Goal: Navigation & Orientation: Find specific page/section

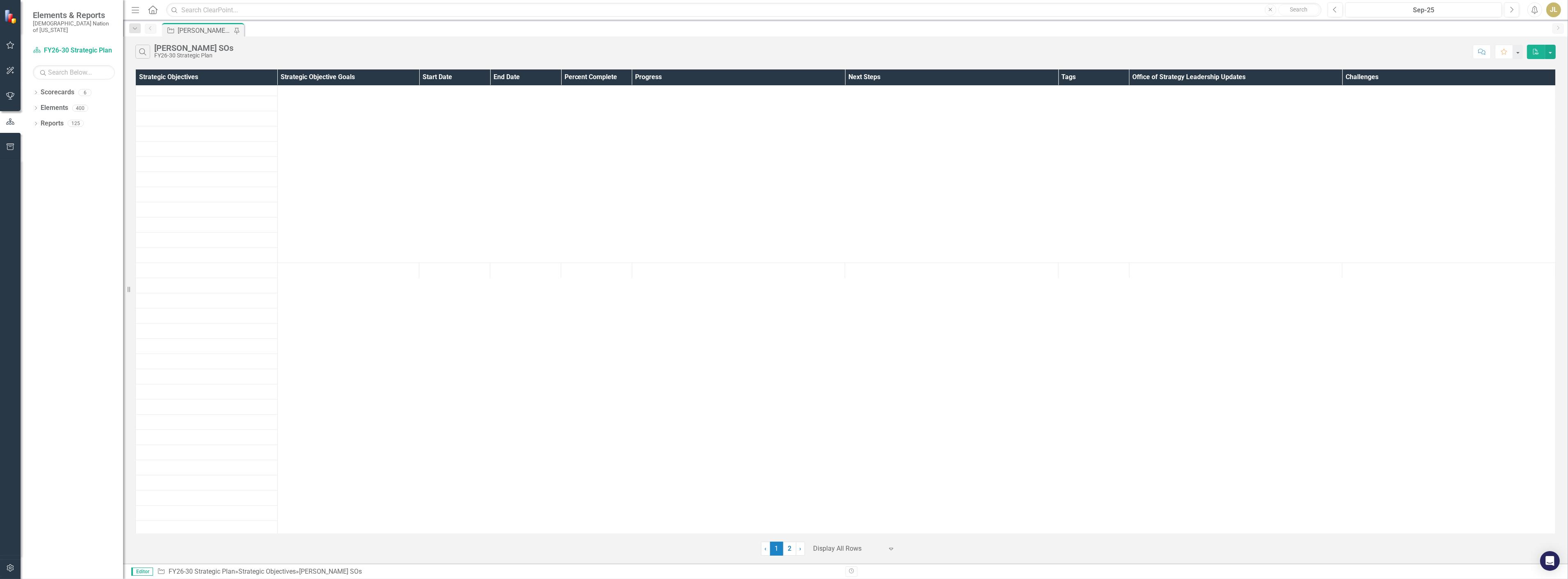
click at [783, 546] on link "2" at bounding box center [790, 548] width 13 height 14
click at [776, 546] on link "1" at bounding box center [777, 548] width 13 height 14
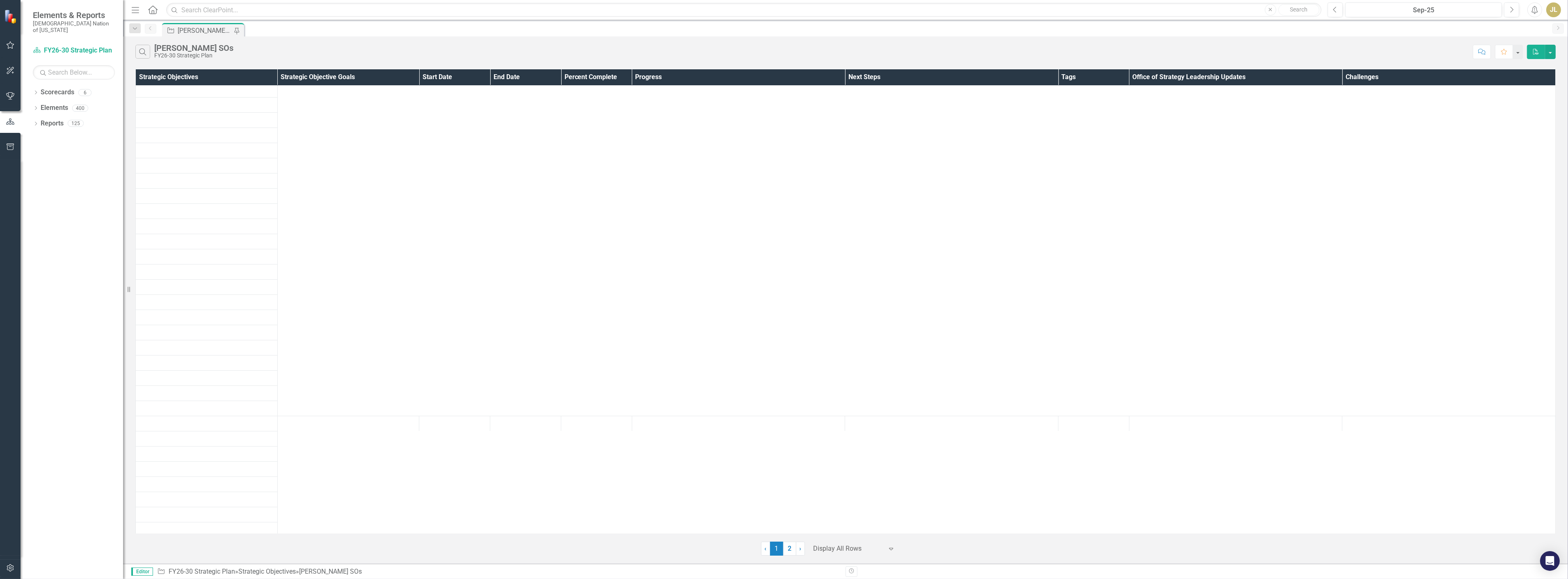
scroll to position [0, 0]
click at [47, 119] on link "Reports" at bounding box center [52, 123] width 23 height 10
click at [46, 122] on div "Reports" at bounding box center [52, 123] width 23 height 13
click at [36, 117] on div "Dropdown Reports 125" at bounding box center [78, 125] width 90 height 16
click at [38, 122] on icon "Dropdown" at bounding box center [35, 124] width 5 height 4
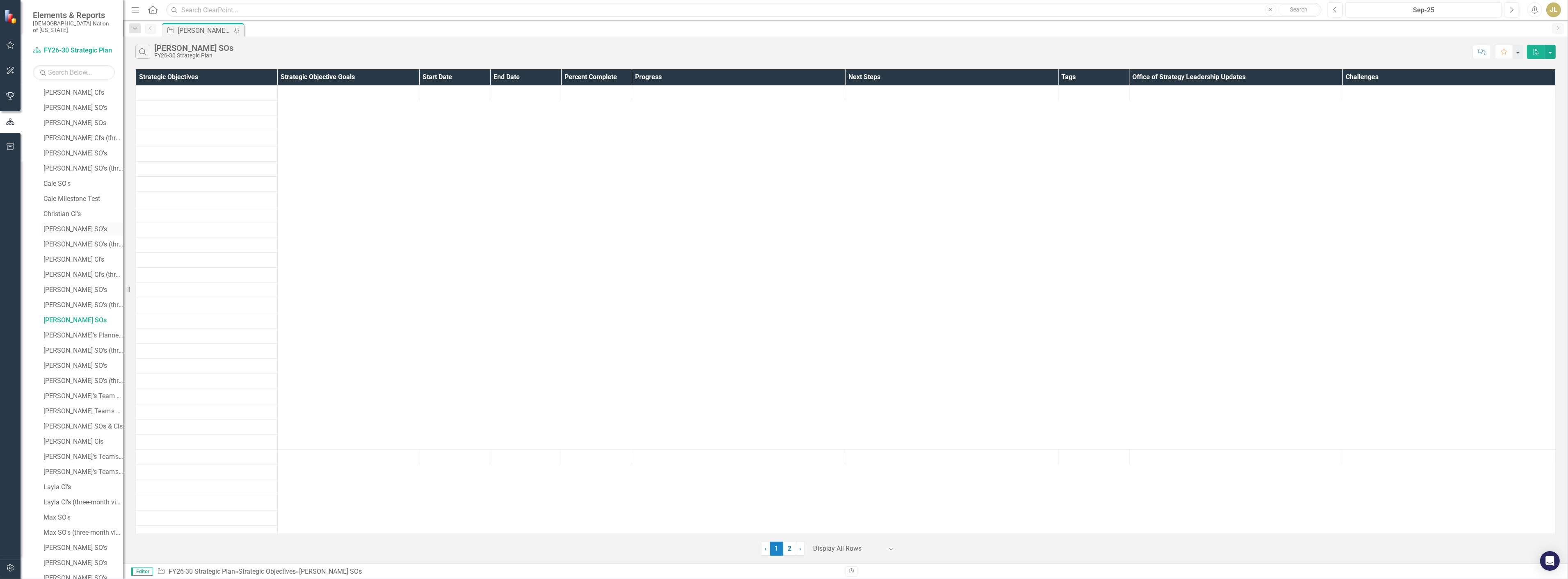
scroll to position [227, 0]
click at [80, 241] on div "[PERSON_NAME] SO's" at bounding box center [83, 244] width 80 height 7
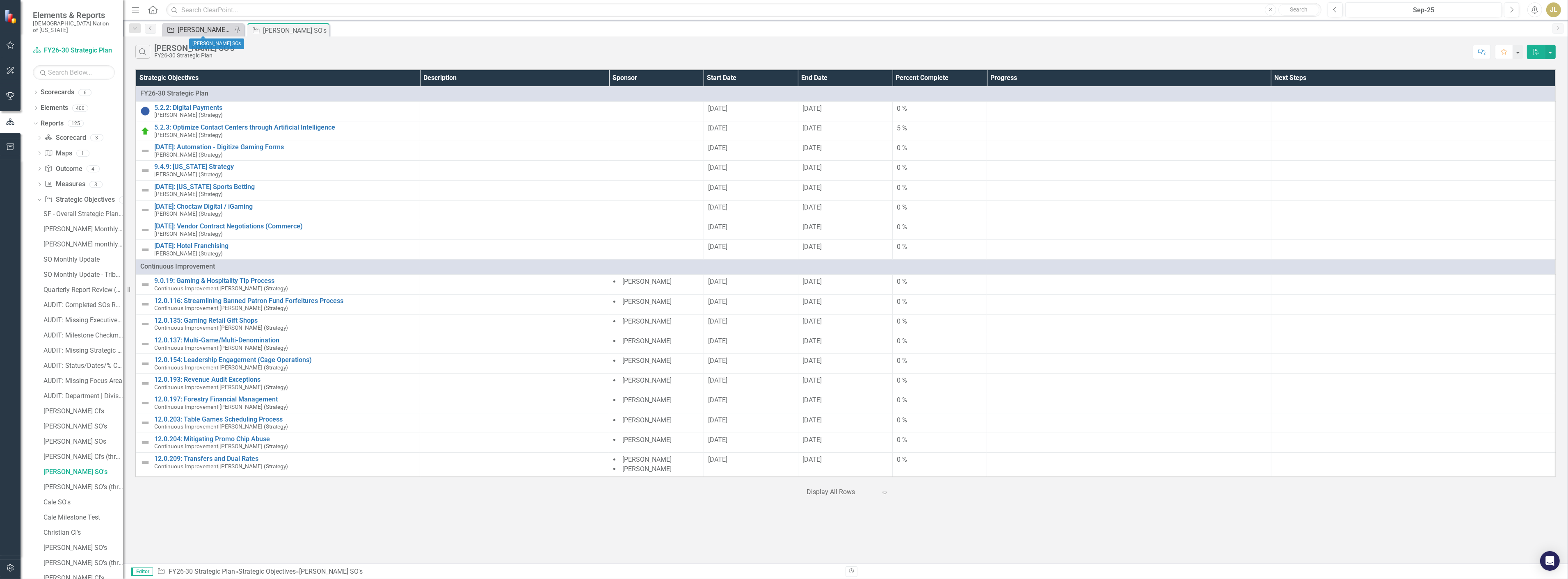
click at [213, 27] on div "[PERSON_NAME] SOs" at bounding box center [205, 29] width 54 height 10
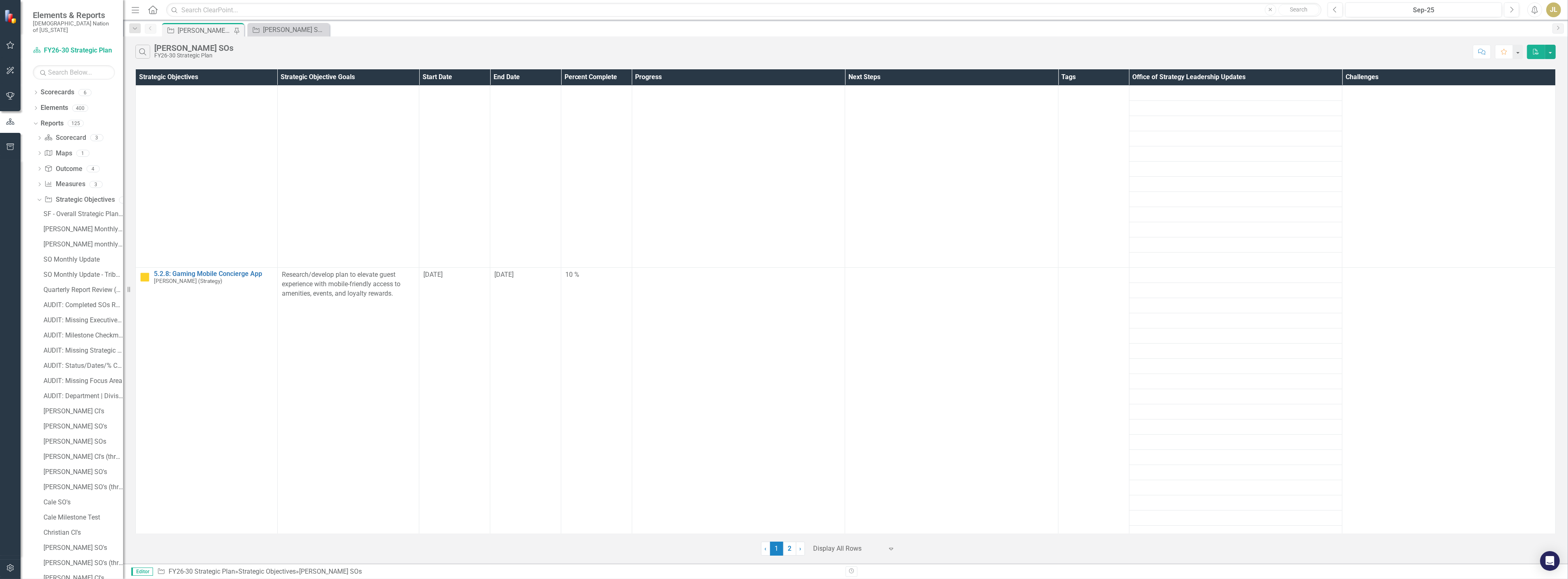
click at [7, 49] on button "button" at bounding box center [10, 46] width 18 height 17
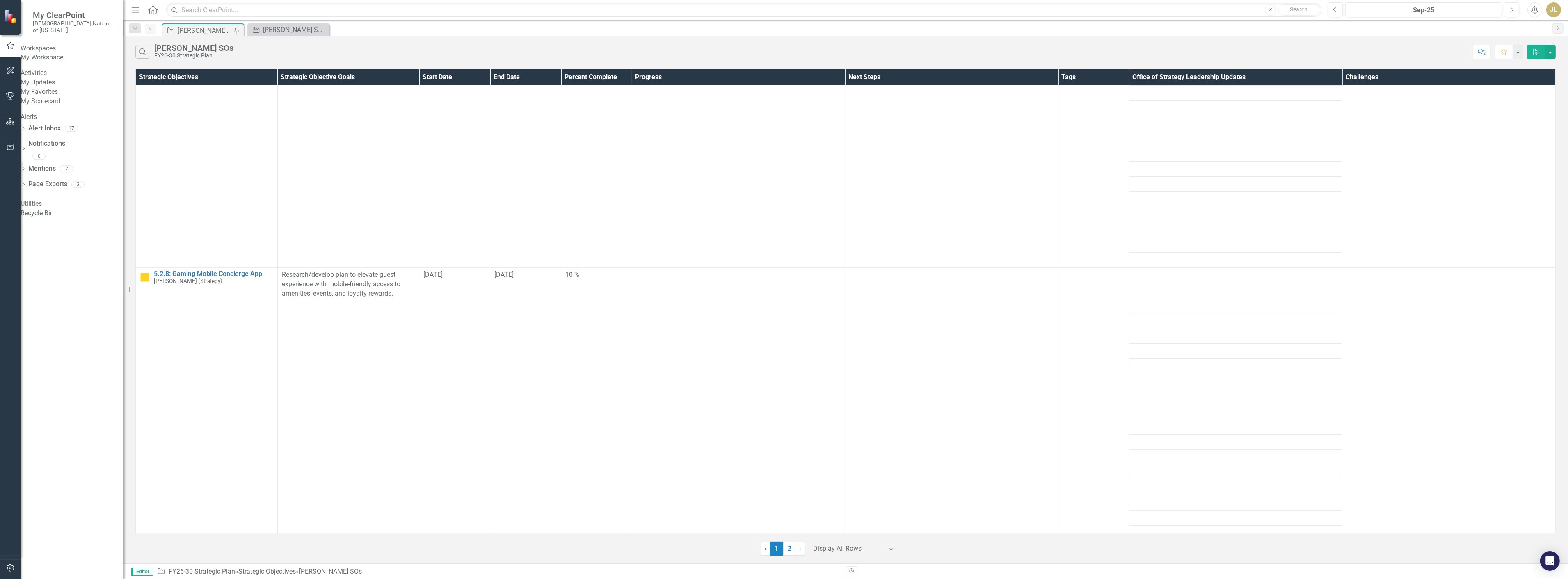
click at [63, 88] on div "My Updates" at bounding box center [72, 83] width 102 height 10
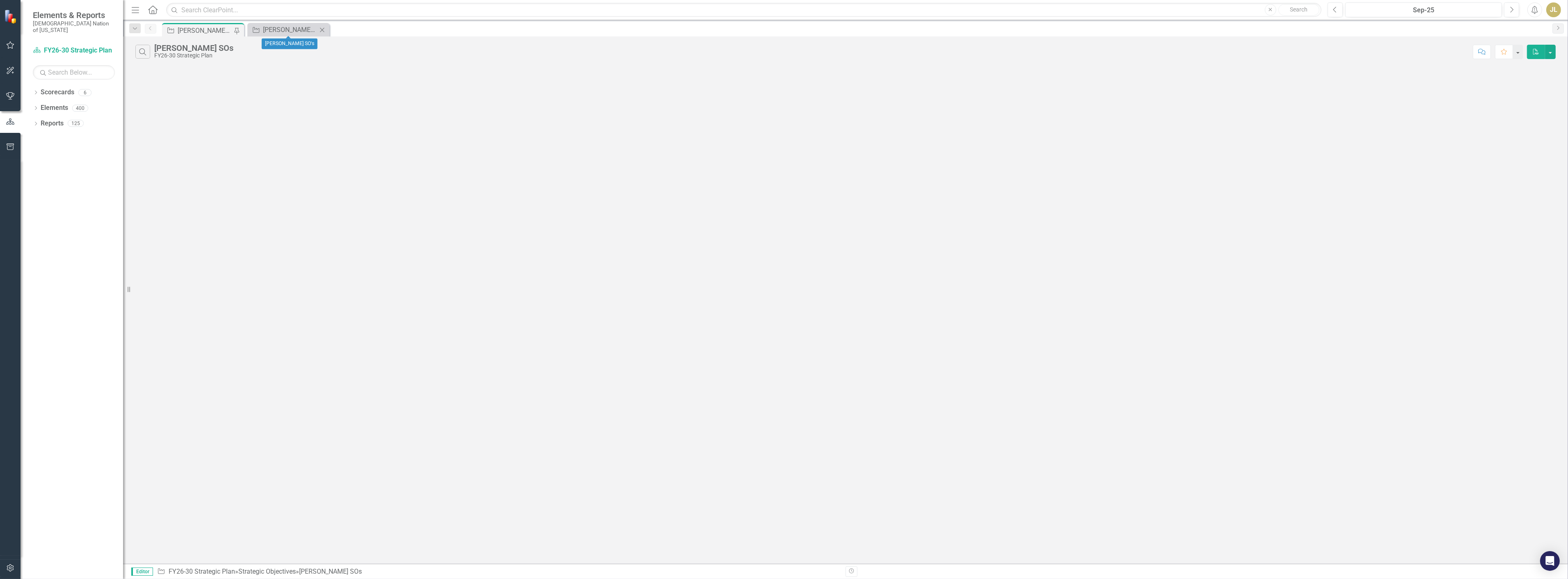
click at [319, 29] on icon "Close" at bounding box center [321, 30] width 8 height 7
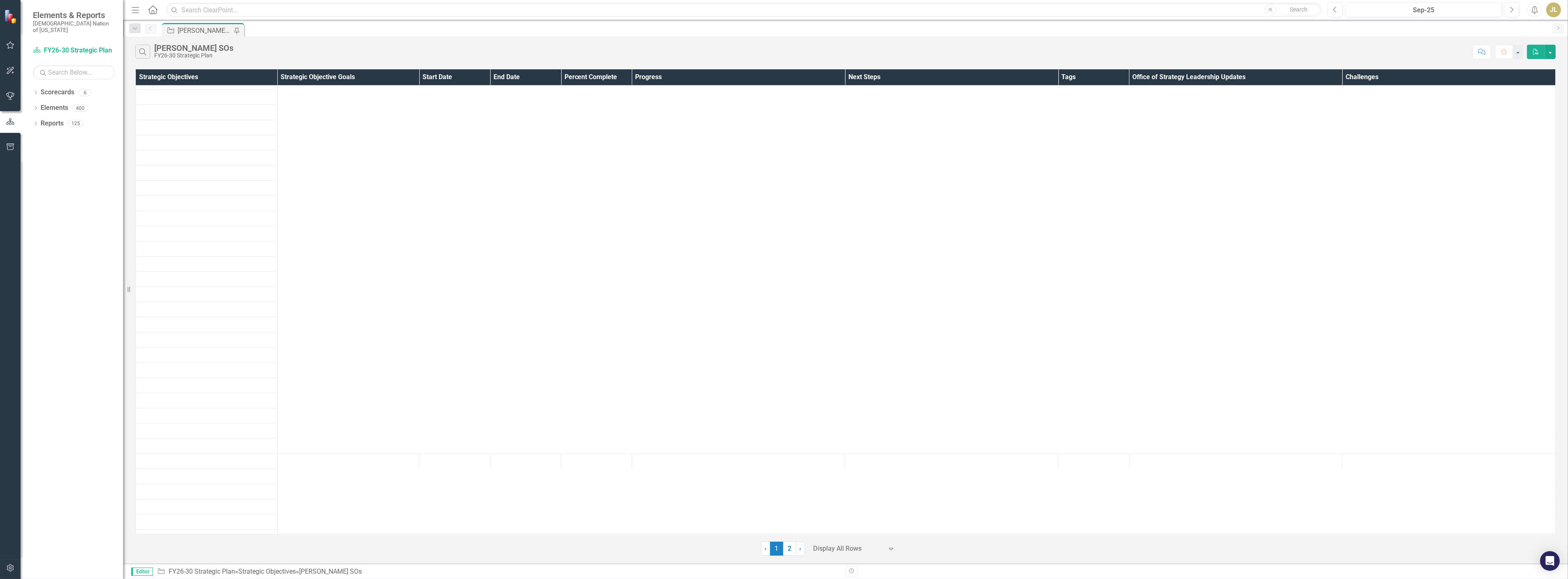
scroll to position [5375, 0]
click at [788, 535] on div "‹ Previous 1 (current) 2 › Next Display All Rows Expand" at bounding box center [845, 545] width 1420 height 20
click at [791, 556] on div "Search [PERSON_NAME] SOs FY26-30 Strategic Plan Comment Favorite PDF Strategic …" at bounding box center [845, 300] width 1445 height 527
drag, startPoint x: 791, startPoint y: 553, endPoint x: 770, endPoint y: 530, distance: 31.1
click at [791, 552] on link "2" at bounding box center [790, 548] width 13 height 14
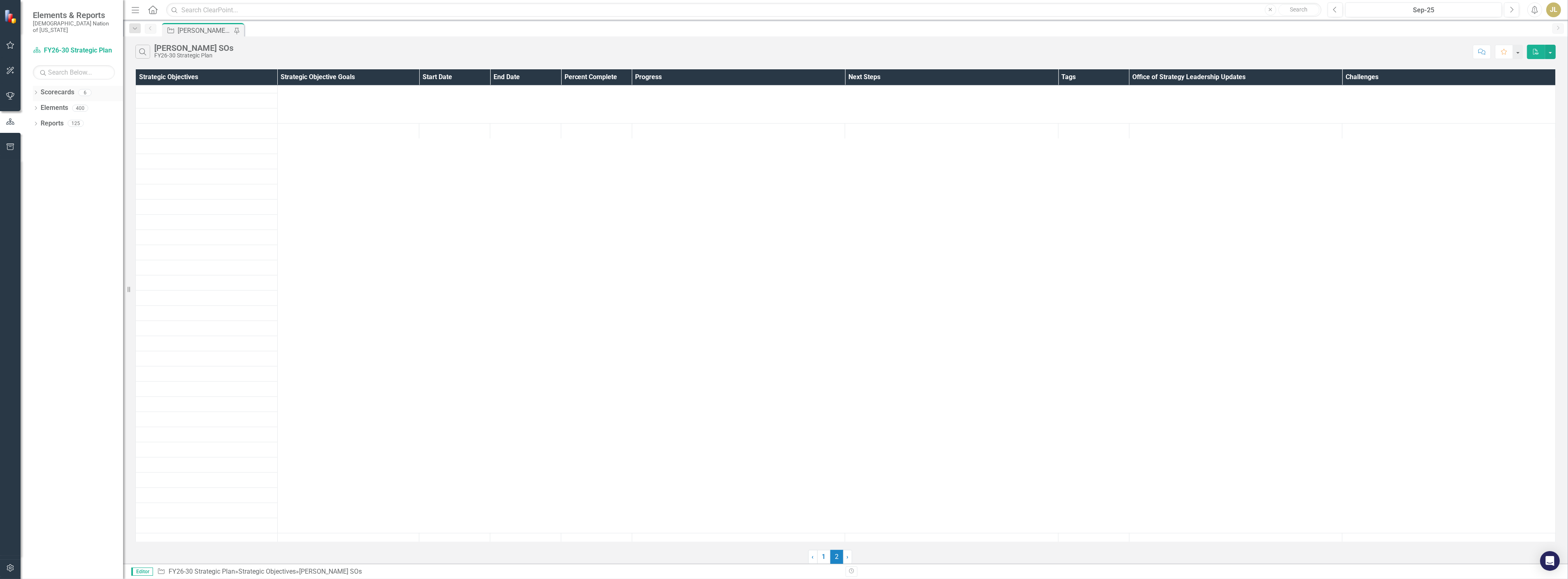
scroll to position [4327, 0]
click at [38, 122] on icon "Dropdown" at bounding box center [35, 124] width 5 height 4
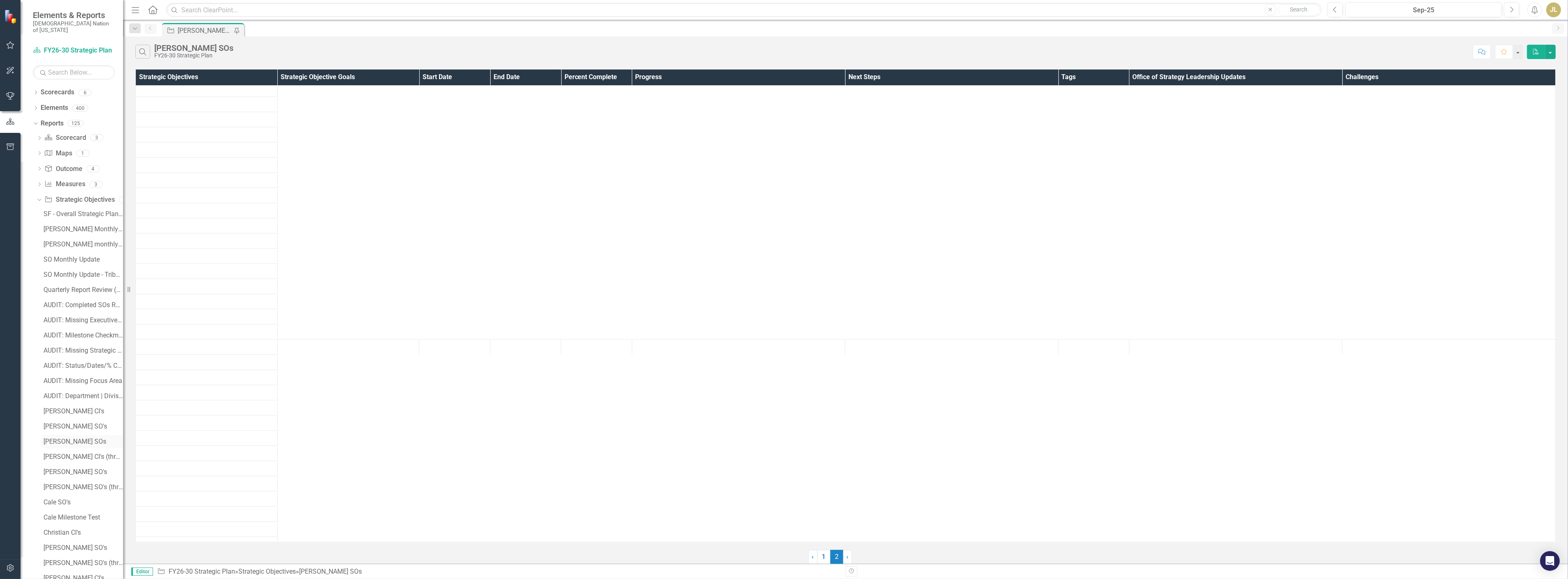
scroll to position [227, 0]
click at [66, 242] on link "[PERSON_NAME] SO's" at bounding box center [82, 244] width 82 height 13
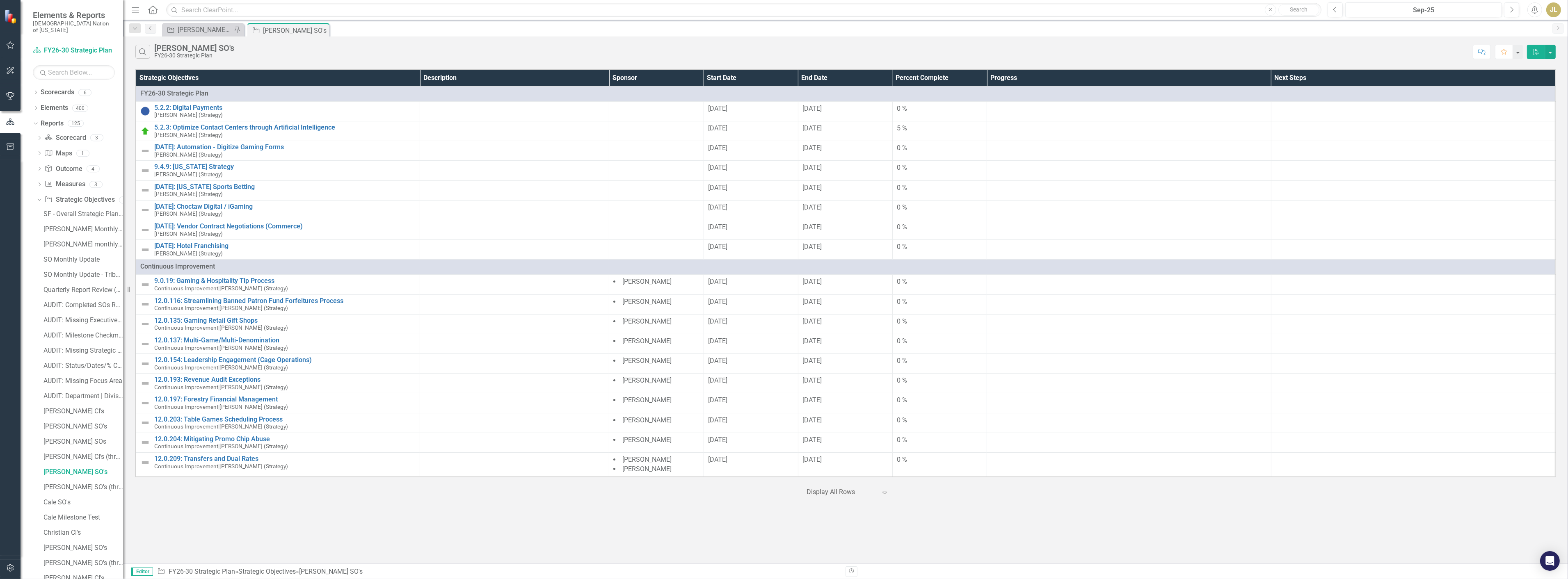
click at [206, 35] on div "Strategic Objective [PERSON_NAME] SOs Pin" at bounding box center [203, 30] width 82 height 13
click at [209, 32] on div "[PERSON_NAME] SOs" at bounding box center [205, 29] width 54 height 10
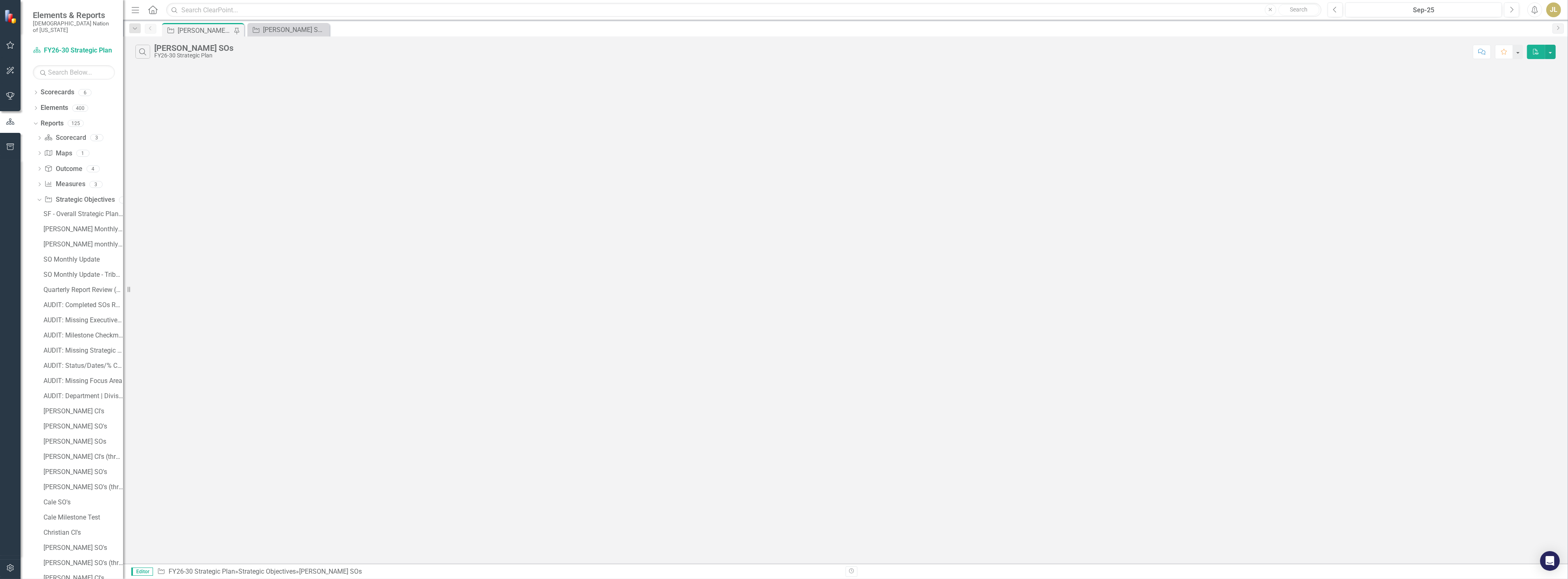
scroll to position [60, 0]
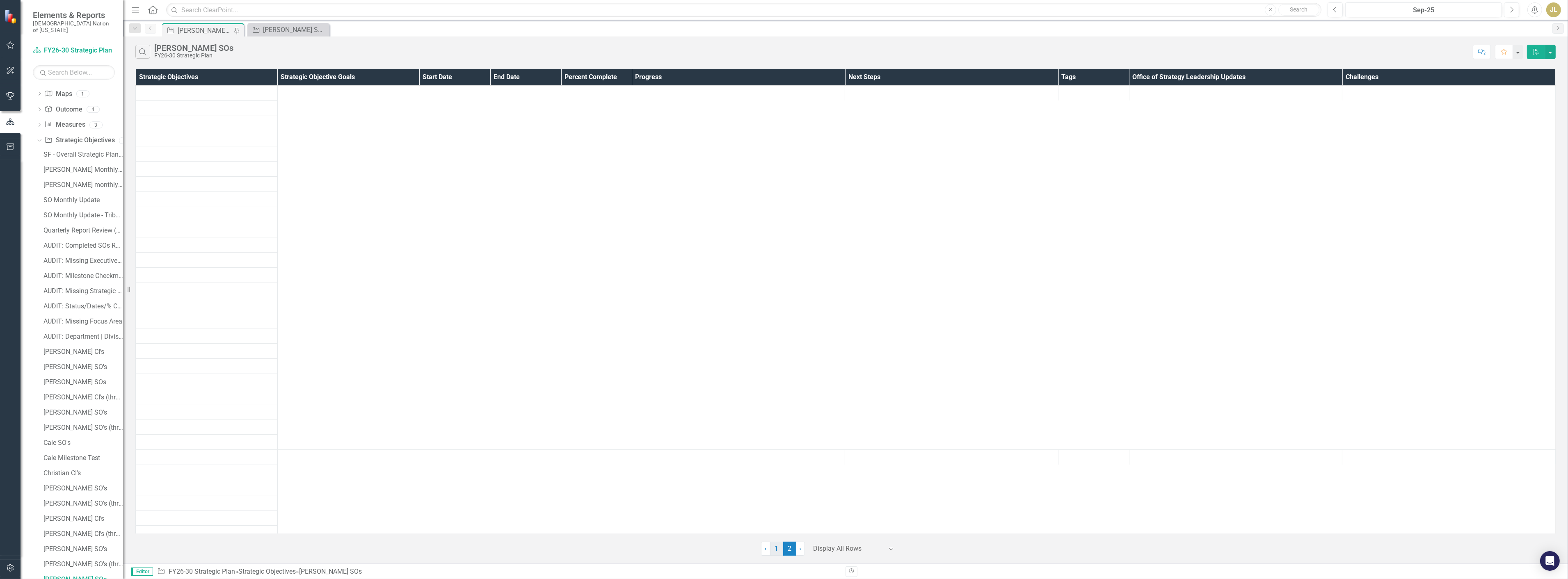
click at [782, 550] on link "1" at bounding box center [777, 548] width 13 height 14
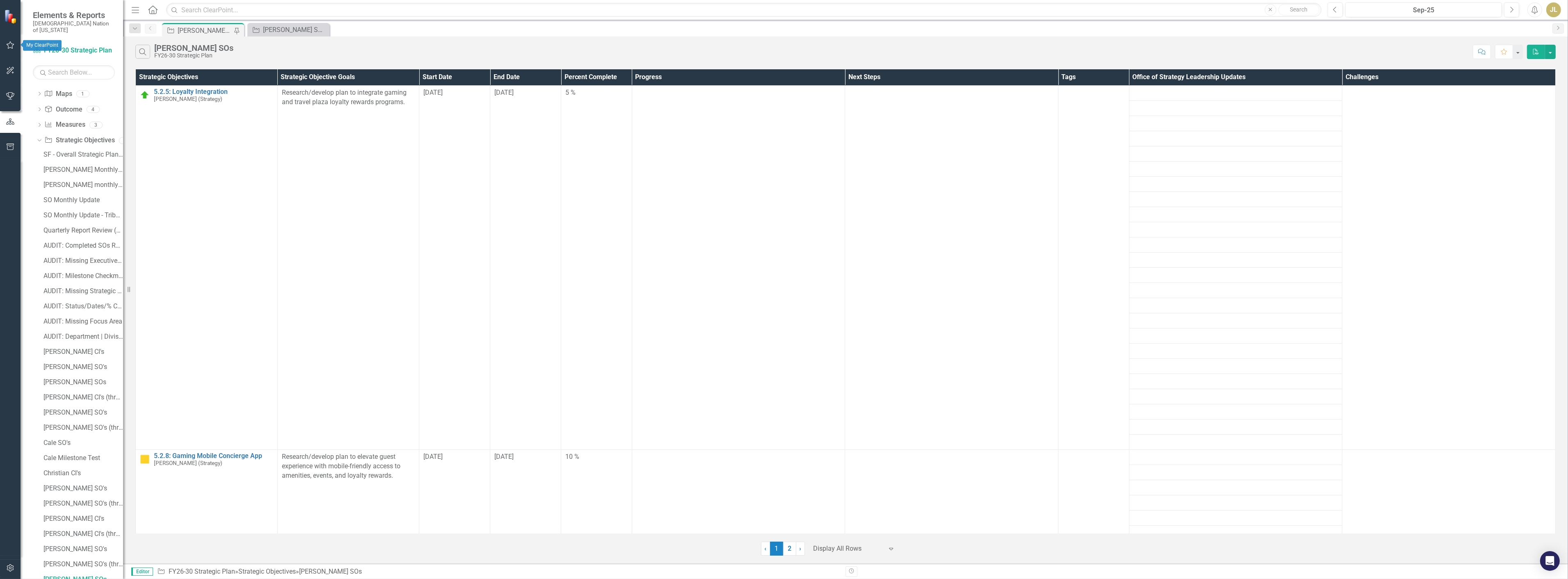
click at [13, 43] on icon "button" at bounding box center [10, 45] width 9 height 7
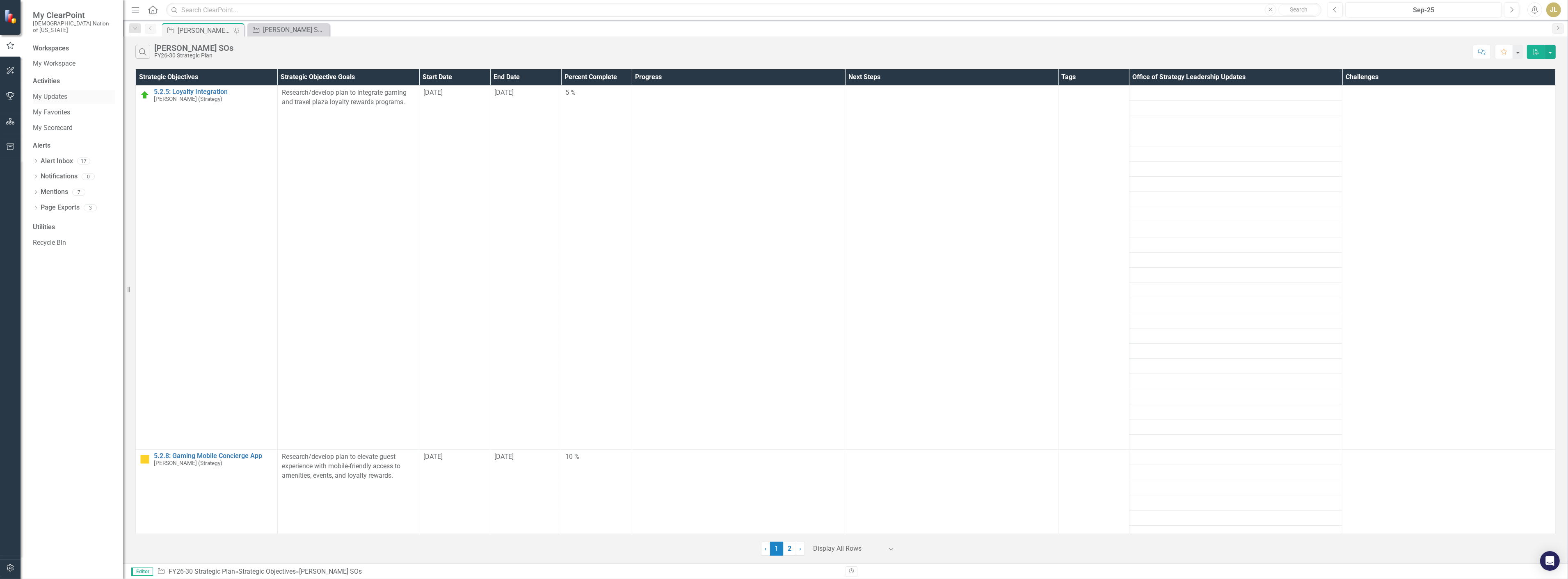
click at [51, 92] on link "My Updates" at bounding box center [74, 97] width 82 height 10
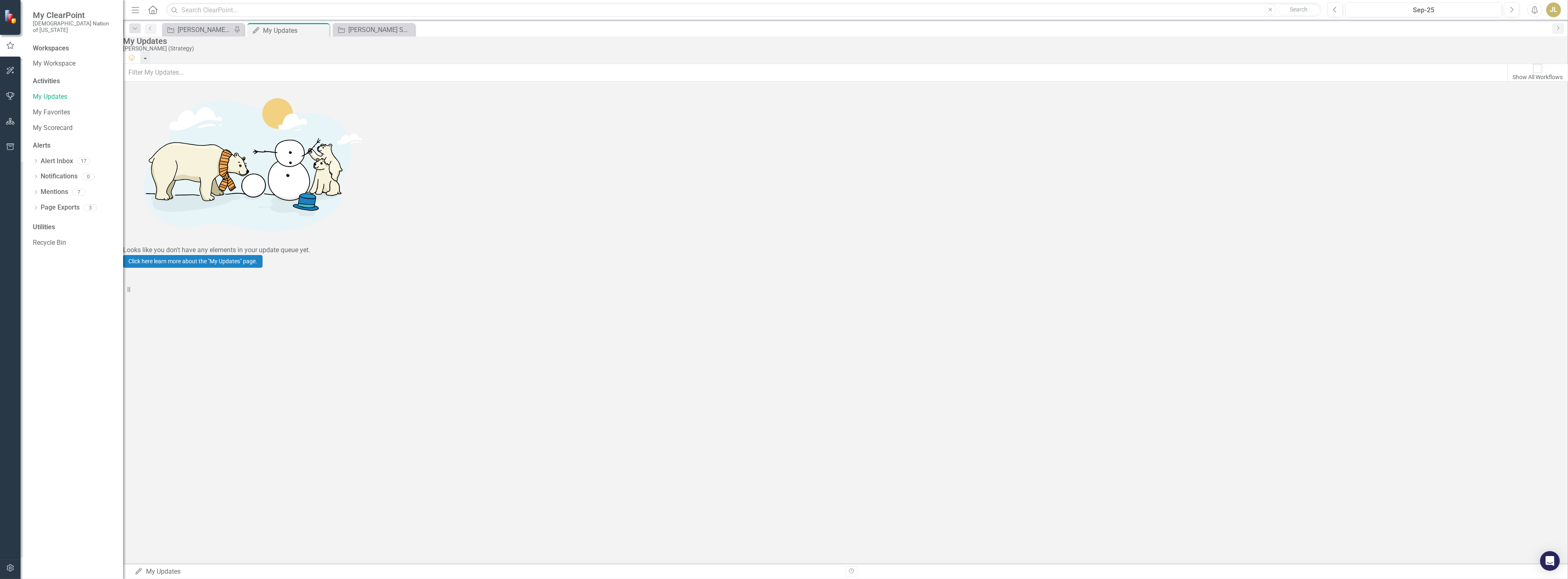
drag, startPoint x: 900, startPoint y: 320, endPoint x: 964, endPoint y: 319, distance: 64.0
click at [964, 268] on div "Looks like you don't have any elements in your update queue yet. Click here lea…" at bounding box center [845, 175] width 1445 height 186
click at [1334, 6] on icon "Previous" at bounding box center [1335, 10] width 4 height 7
click at [198, 30] on div "[PERSON_NAME] SOs" at bounding box center [205, 29] width 54 height 10
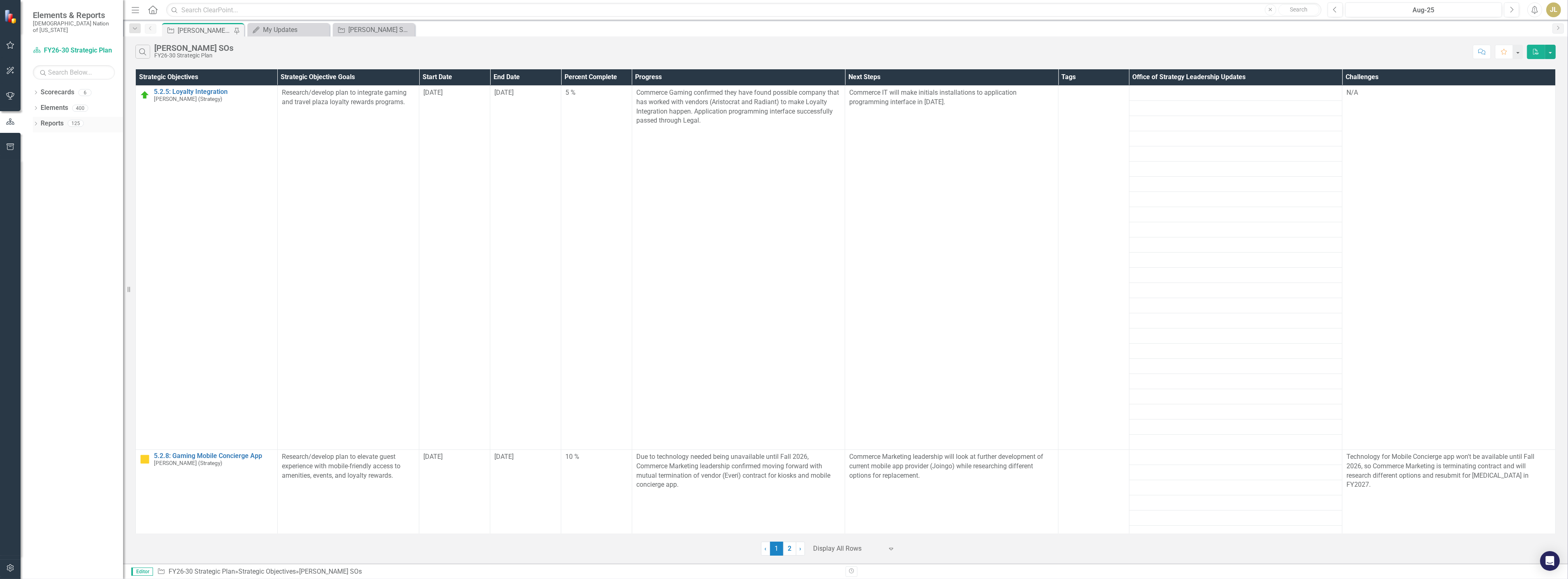
click at [43, 121] on link "Reports" at bounding box center [52, 123] width 23 height 10
click at [409, 26] on div "Close" at bounding box center [407, 29] width 10 height 10
click at [37, 91] on icon "Dropdown" at bounding box center [35, 93] width 5 height 4
click at [10, 46] on icon "button" at bounding box center [10, 45] width 9 height 7
click at [57, 123] on link "My Scorecard" at bounding box center [74, 128] width 82 height 10
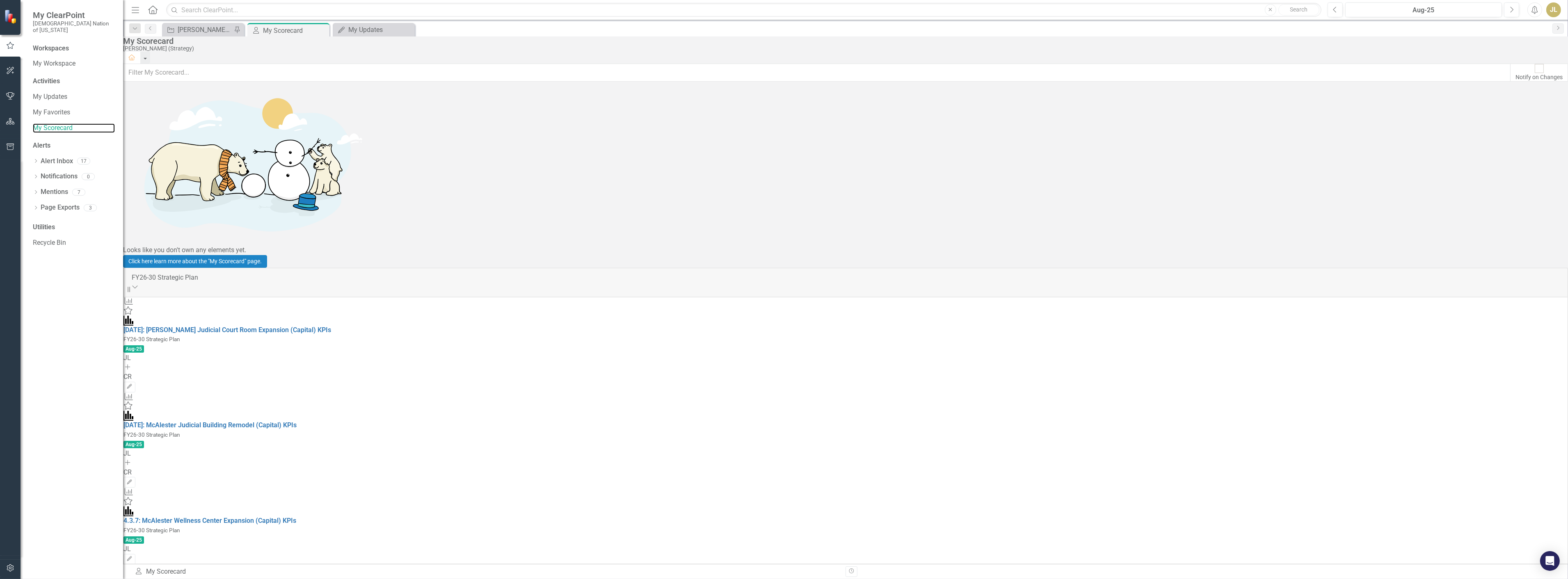
scroll to position [683, 0]
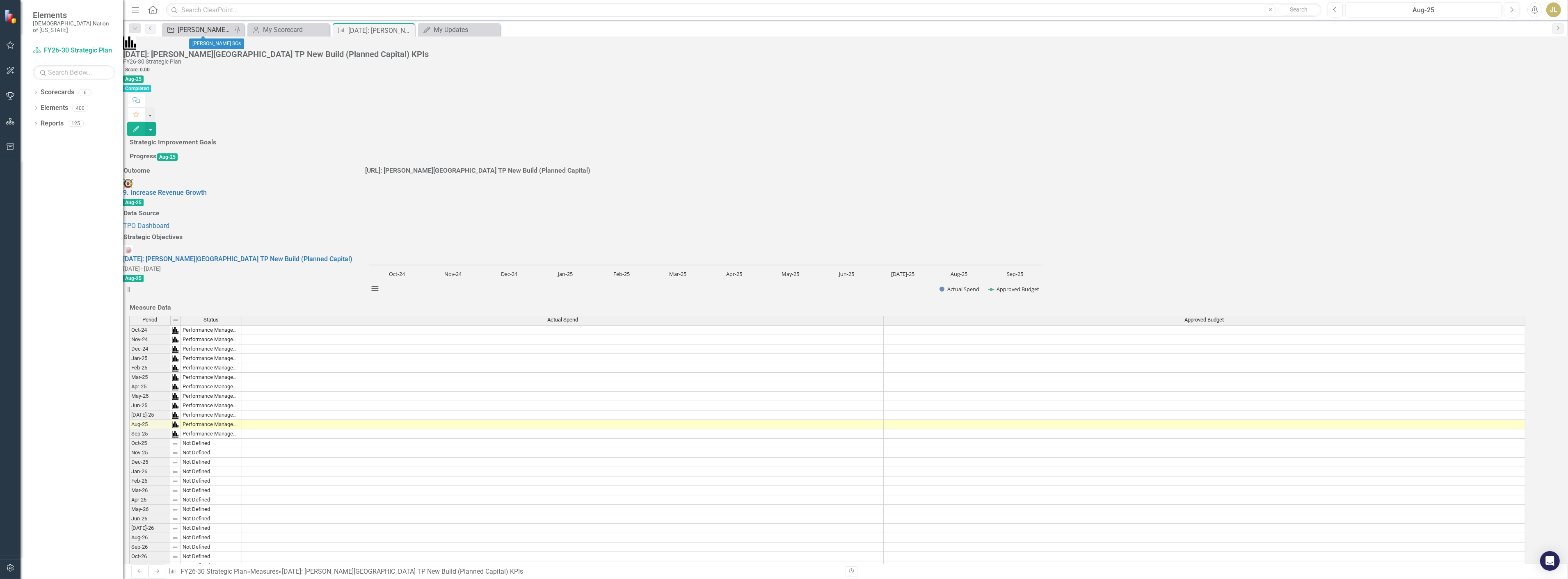
click at [197, 31] on div "[PERSON_NAME] SOs" at bounding box center [205, 29] width 54 height 10
